Goal: Task Accomplishment & Management: Use online tool/utility

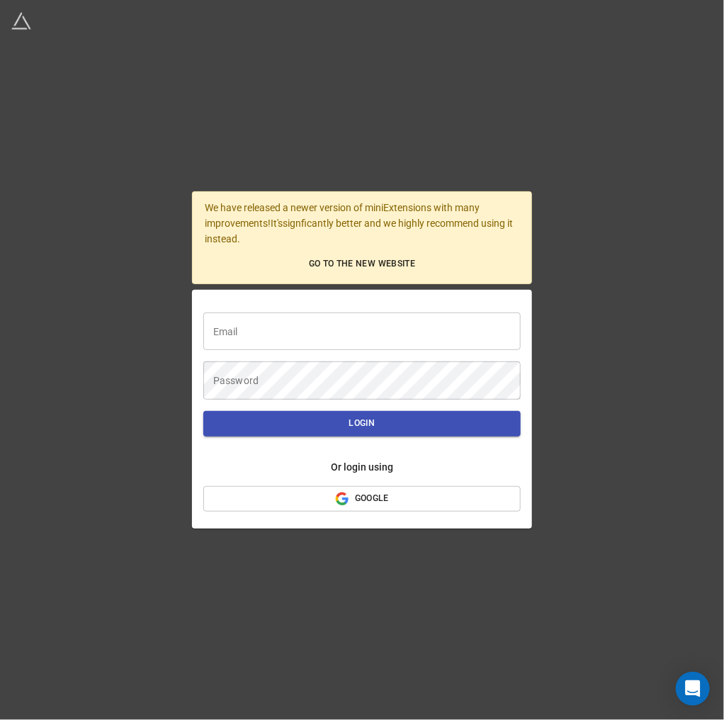
type input "[PERSON_NAME][EMAIL_ADDRESS][PERSON_NAME][DOMAIN_NAME]"
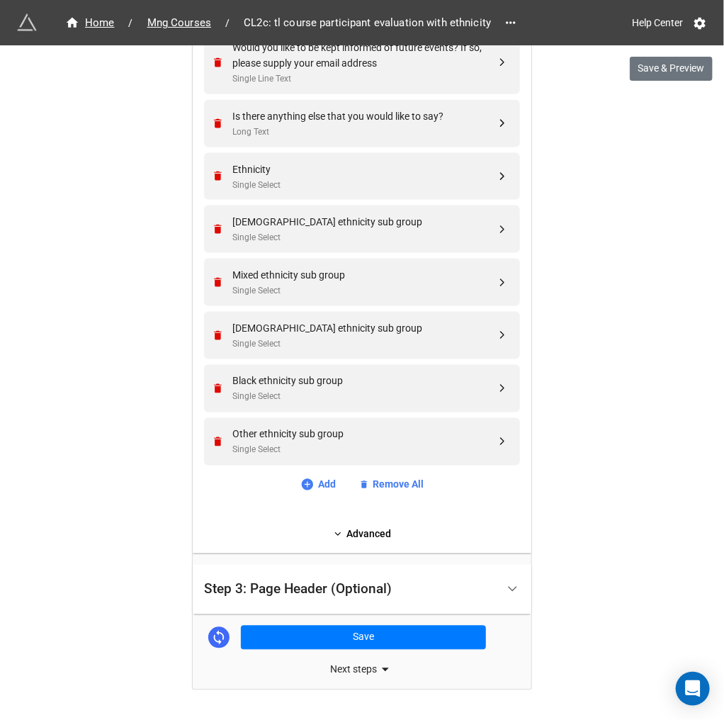
scroll to position [2336, 0]
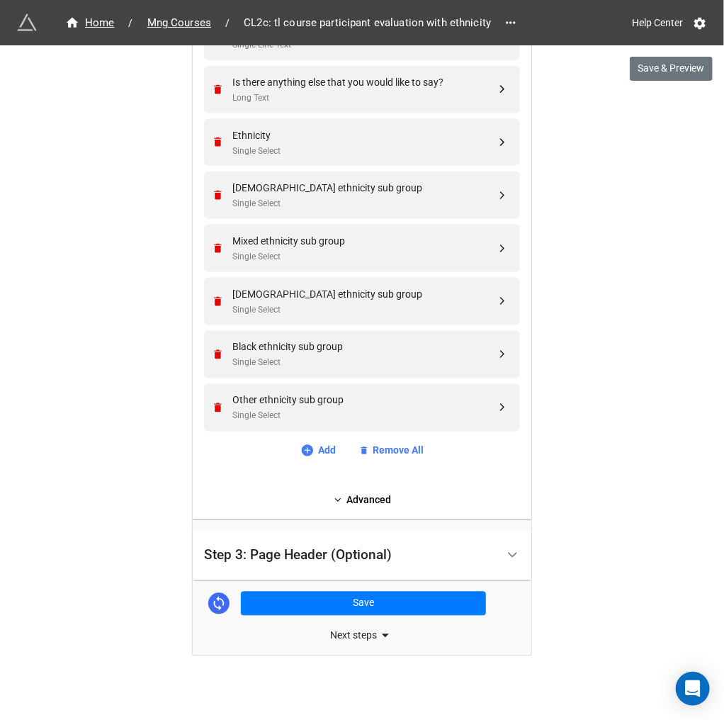
scroll to position [2392, 0]
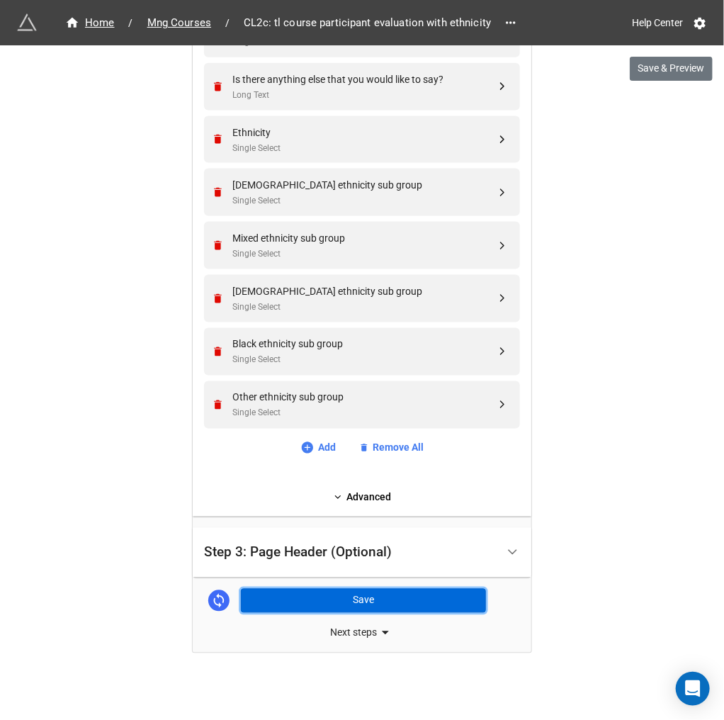
click at [358, 603] on button "Save" at bounding box center [363, 601] width 245 height 24
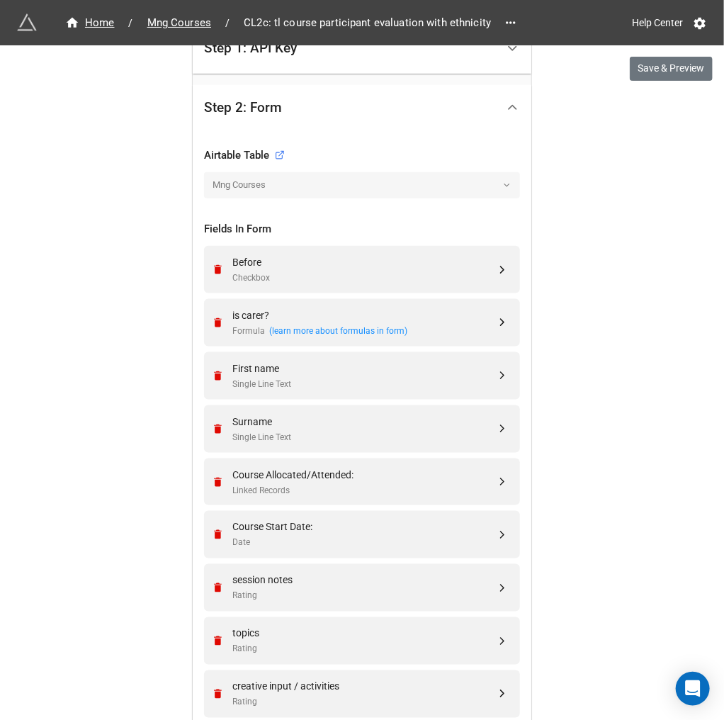
scroll to position [424, 0]
